Goal: Task Accomplishment & Management: Use online tool/utility

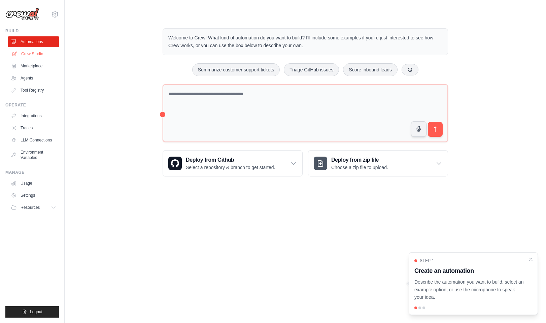
click at [24, 54] on link "Crew Studio" at bounding box center [34, 53] width 51 height 11
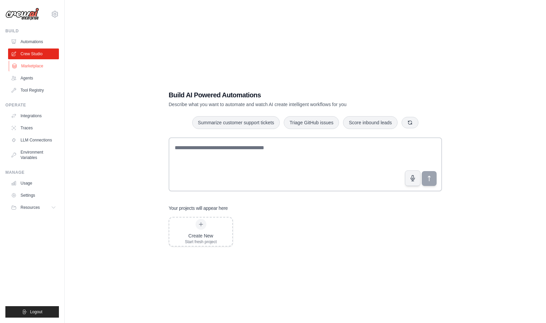
click at [31, 67] on link "Marketplace" at bounding box center [34, 66] width 51 height 11
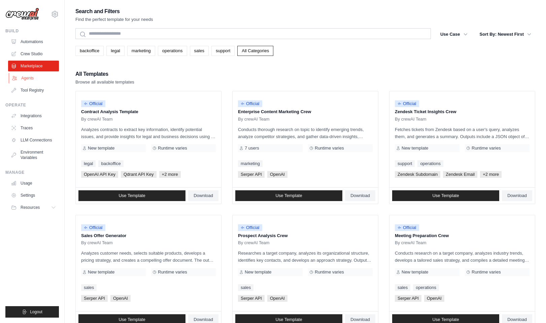
click at [33, 78] on link "Agents" at bounding box center [34, 78] width 51 height 11
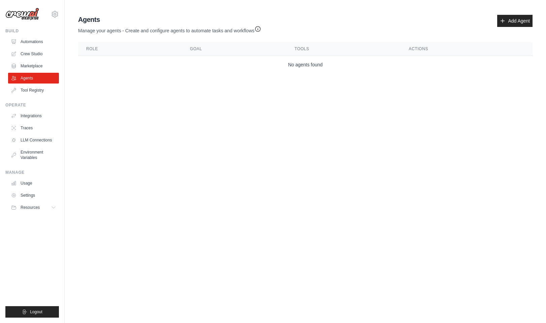
click at [27, 35] on div "Build Automations Crew Studio Marketplace Agents" at bounding box center [32, 61] width 54 height 67
click at [27, 39] on link "Automations" at bounding box center [34, 41] width 51 height 11
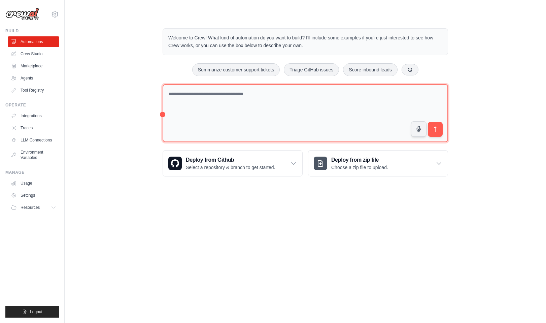
click at [231, 114] on textarea at bounding box center [305, 113] width 285 height 58
type textarea "**********"
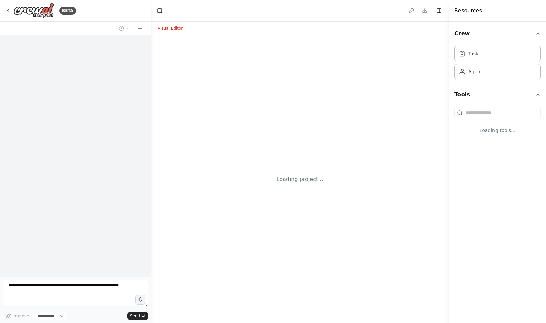
select select "****"
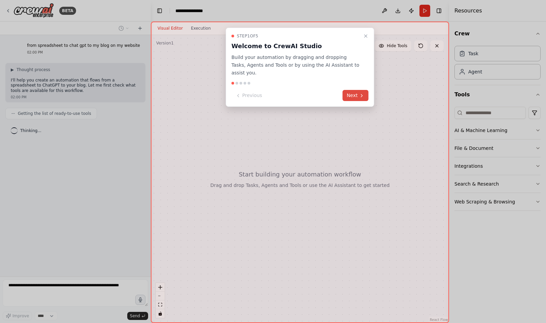
click at [359, 93] on icon at bounding box center [361, 95] width 5 height 5
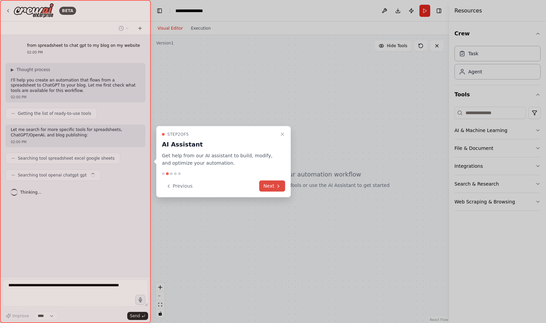
click at [277, 182] on button "Next" at bounding box center [272, 185] width 26 height 11
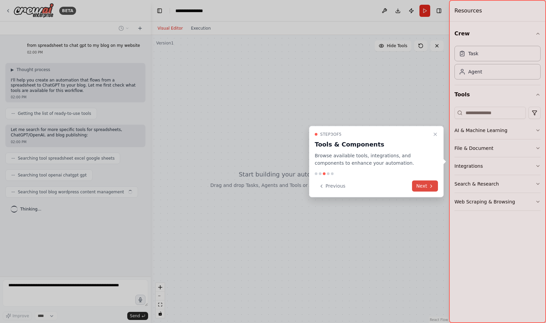
click at [428, 184] on icon at bounding box center [430, 185] width 5 height 5
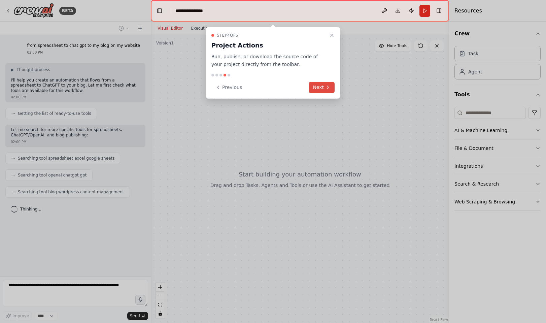
click at [322, 86] on button "Next" at bounding box center [322, 87] width 26 height 11
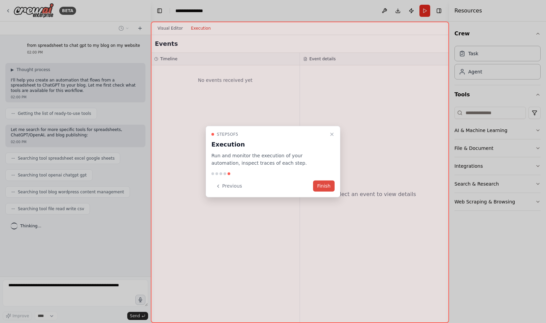
click at [320, 187] on button "Finish" at bounding box center [324, 185] width 22 height 11
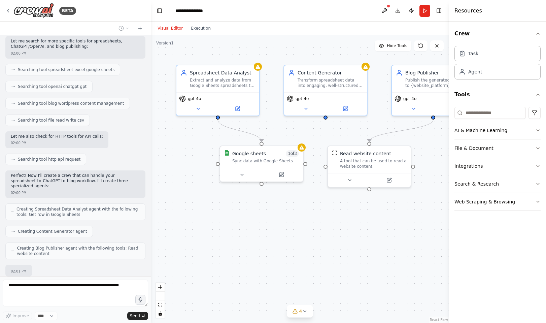
scroll to position [128, 0]
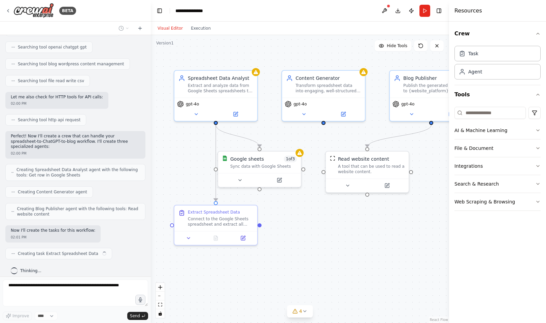
drag, startPoint x: 352, startPoint y: 237, endPoint x: 341, endPoint y: 238, distance: 10.9
click at [341, 238] on div ".deletable-edge-delete-btn { width: 20px; height: 20px; border: 0px solid #ffff…" at bounding box center [300, 179] width 298 height 288
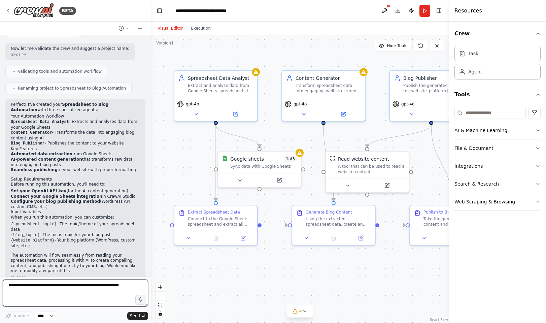
scroll to position [388, 0]
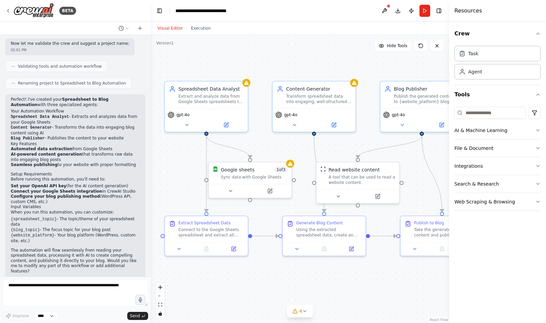
drag, startPoint x: 311, startPoint y: 45, endPoint x: 323, endPoint y: 55, distance: 15.5
click at [323, 55] on div ".deletable-edge-delete-btn { width: 20px; height: 20px; border: 0px solid #ffff…" at bounding box center [300, 179] width 298 height 288
